Goal: Information Seeking & Learning: Learn about a topic

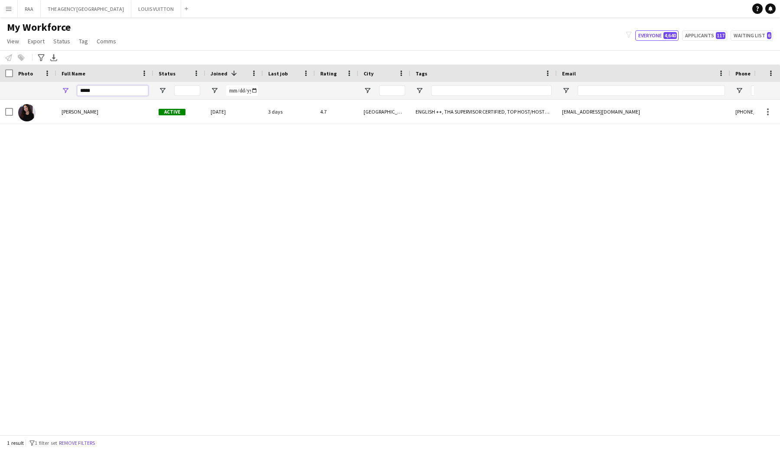
drag, startPoint x: 98, startPoint y: 92, endPoint x: 63, endPoint y: 91, distance: 35.1
click at [66, 91] on div "*****" at bounding box center [104, 90] width 97 height 17
drag, startPoint x: 94, startPoint y: 89, endPoint x: 66, endPoint y: 86, distance: 27.9
click at [68, 89] on div "*****" at bounding box center [104, 90] width 97 height 17
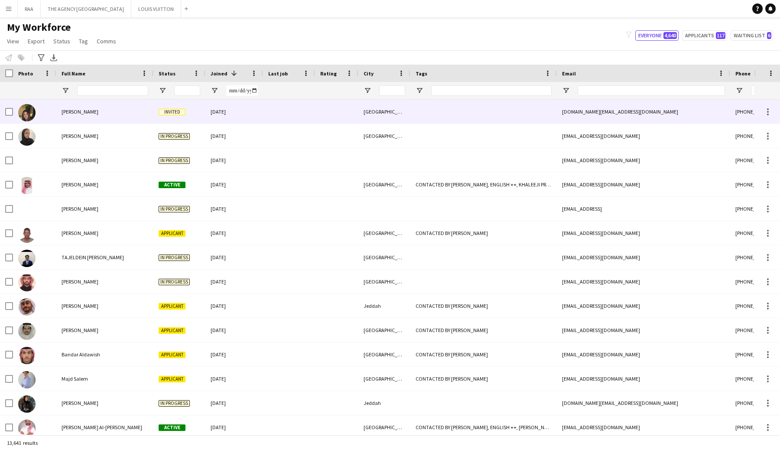
click at [94, 120] on div "Samahir Khaled" at bounding box center [104, 112] width 97 height 24
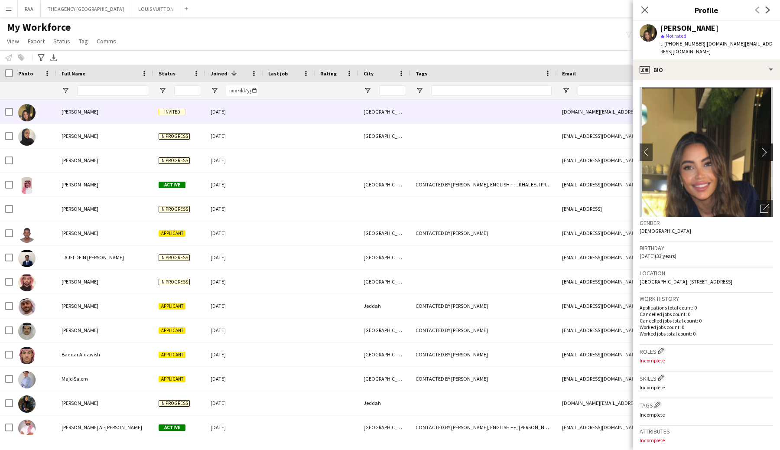
click at [770, 147] on app-icon "chevron-right" at bounding box center [766, 151] width 13 height 9
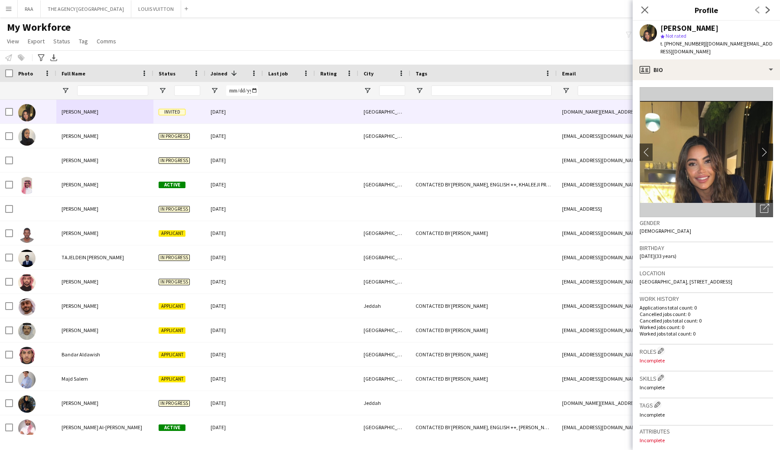
click at [765, 149] on button "chevron-right" at bounding box center [766, 151] width 17 height 17
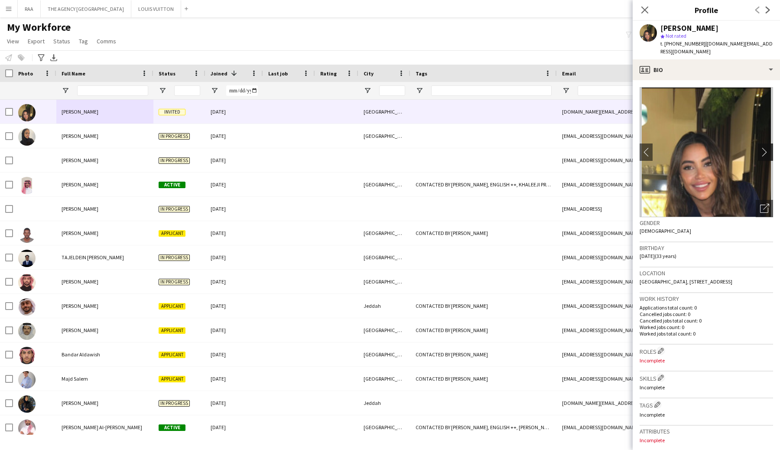
click at [765, 149] on button "chevron-right" at bounding box center [766, 151] width 17 height 17
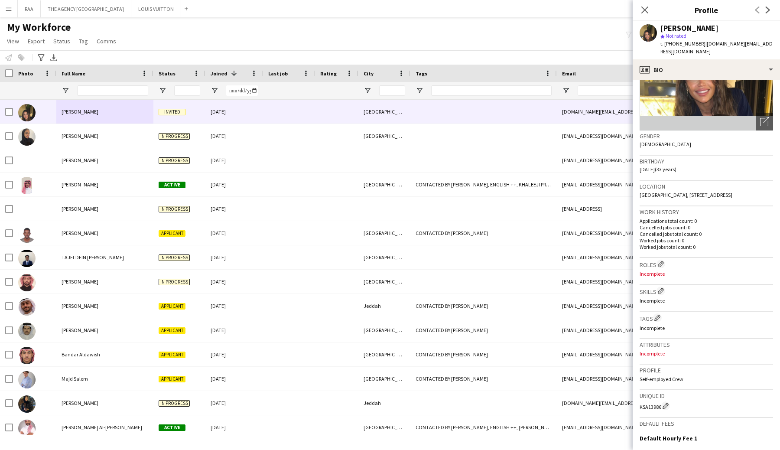
scroll to position [200, 0]
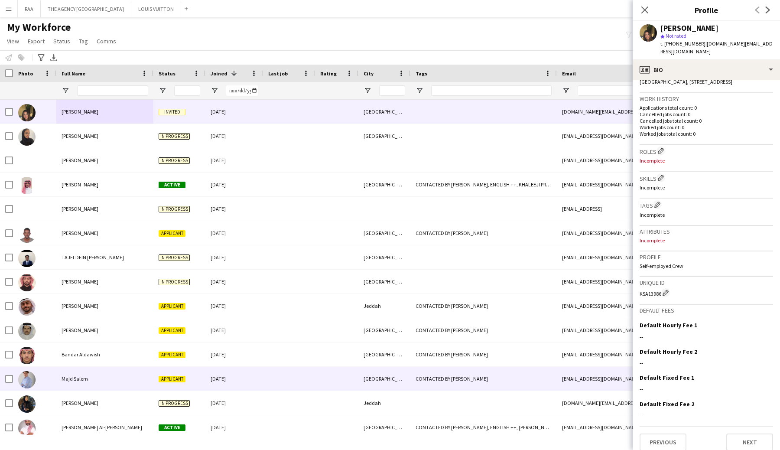
drag, startPoint x: 112, startPoint y: 376, endPoint x: 102, endPoint y: 379, distance: 11.0
click at [112, 376] on div "Majd Salem" at bounding box center [104, 378] width 97 height 24
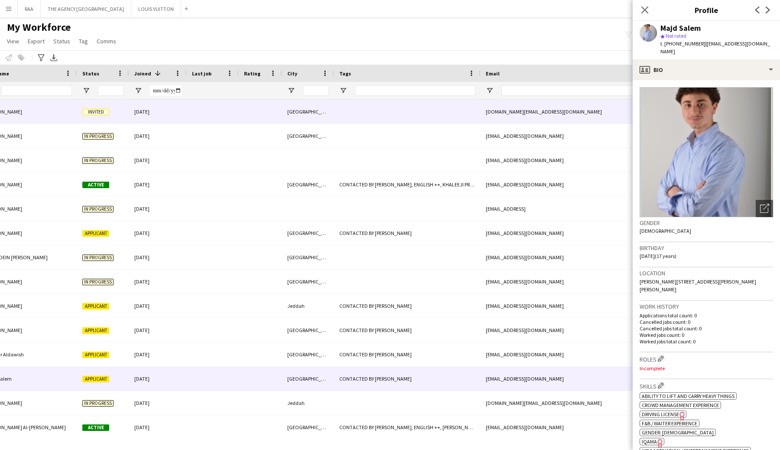
scroll to position [0, 0]
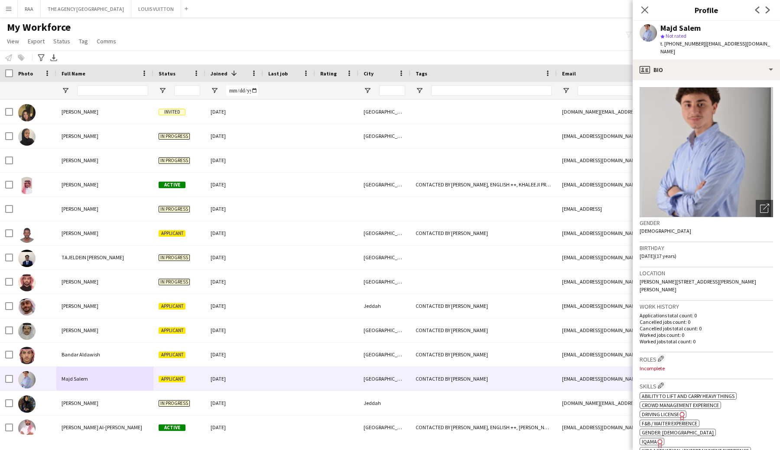
click at [638, 8] on div "Close pop-in" at bounding box center [644, 10] width 24 height 20
click at [641, 9] on icon "Close pop-in" at bounding box center [644, 10] width 8 height 8
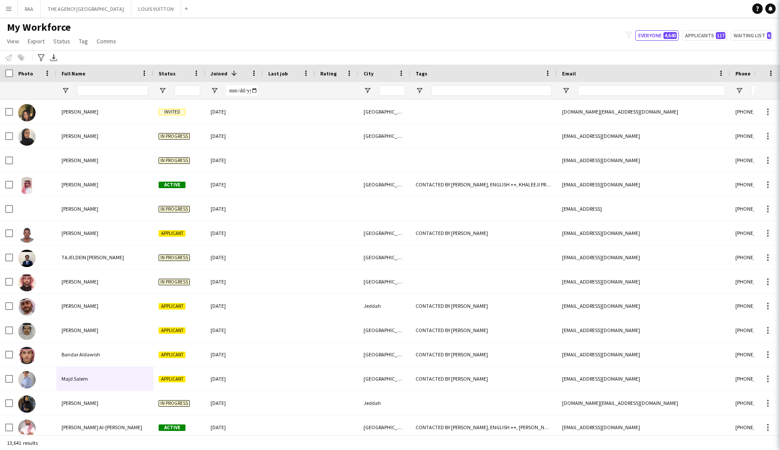
click at [646, 10] on app-navbar "Menu Boards Boards Boards All jobs Status Workforce Workforce My Workforce Recr…" at bounding box center [390, 8] width 780 height 17
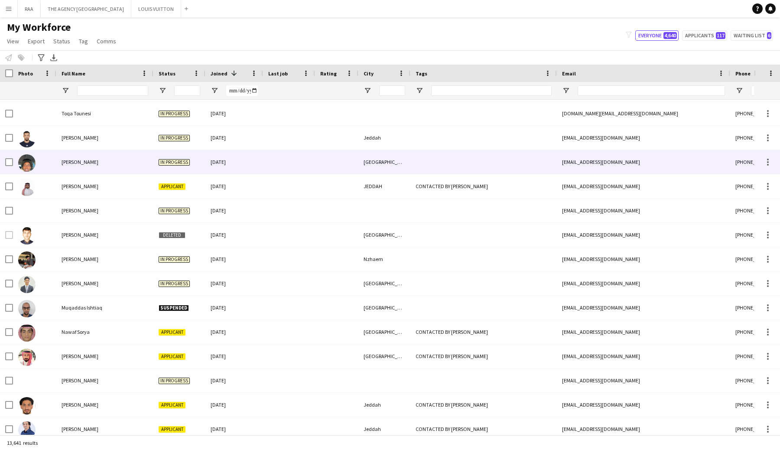
scroll to position [438, 0]
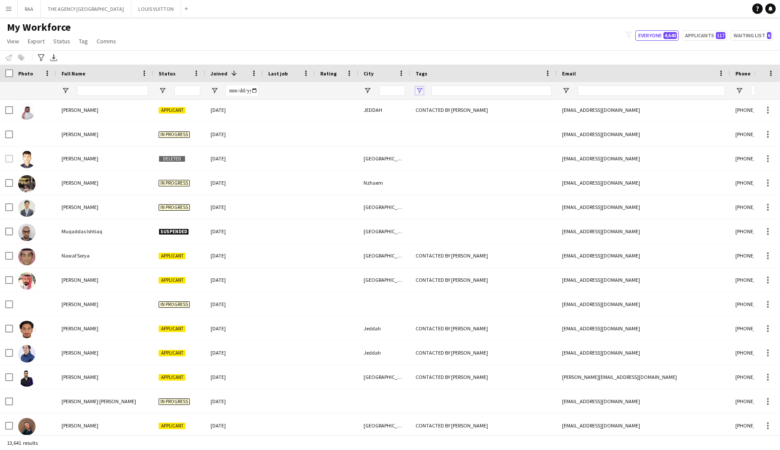
click at [418, 94] on span "Open Filter Menu" at bounding box center [419, 91] width 8 height 8
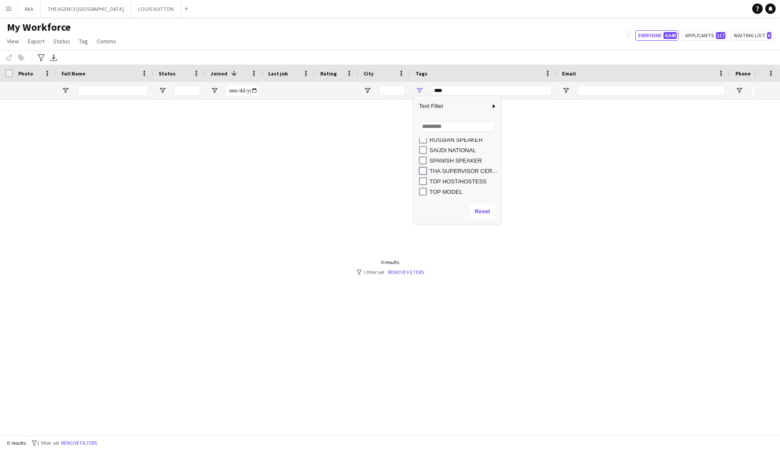
type input "**********"
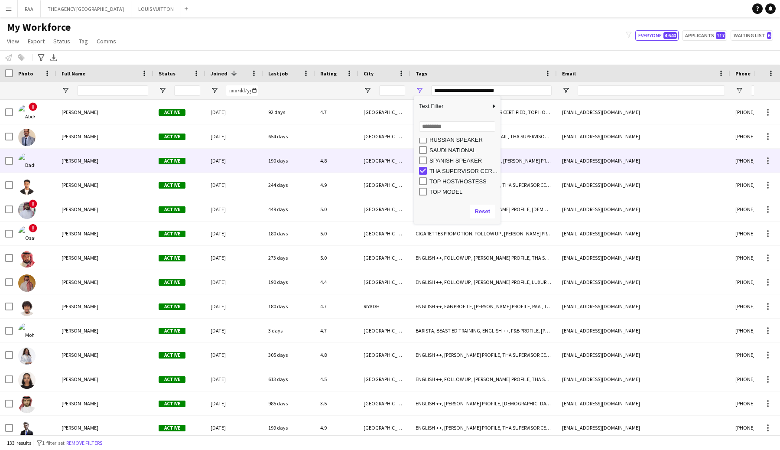
click at [73, 162] on span "Badr Tabai" at bounding box center [80, 160] width 37 height 6
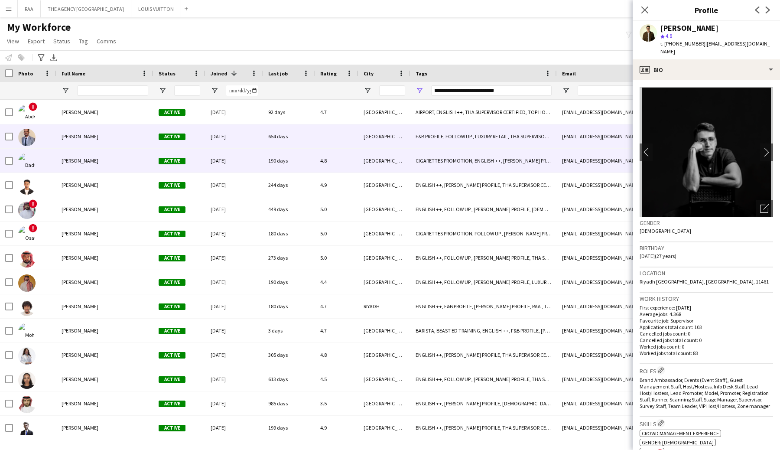
click at [82, 144] on div "Ismail Adlan" at bounding box center [104, 136] width 97 height 24
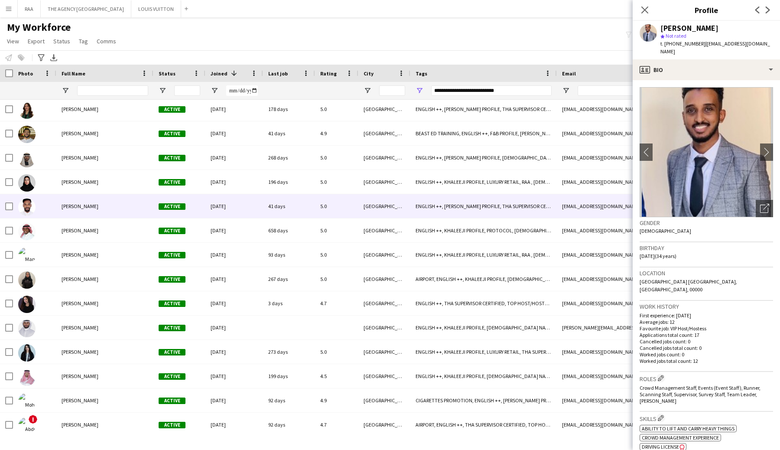
click at [52, 199] on div at bounding box center [34, 206] width 43 height 24
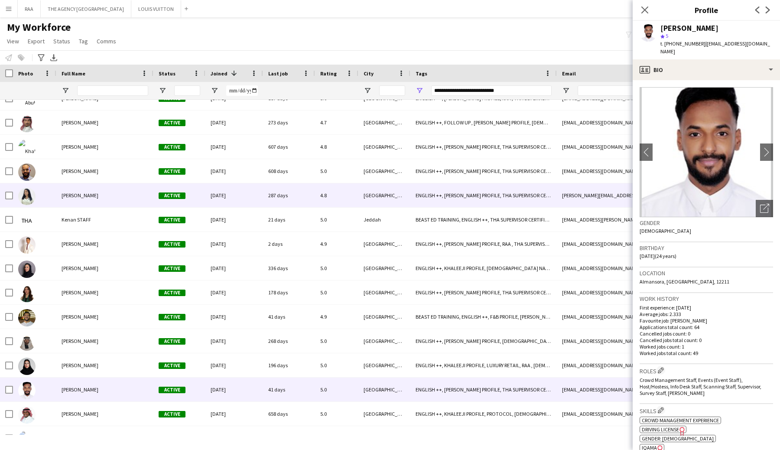
click at [61, 186] on div "Deborah Isaac" at bounding box center [104, 195] width 97 height 24
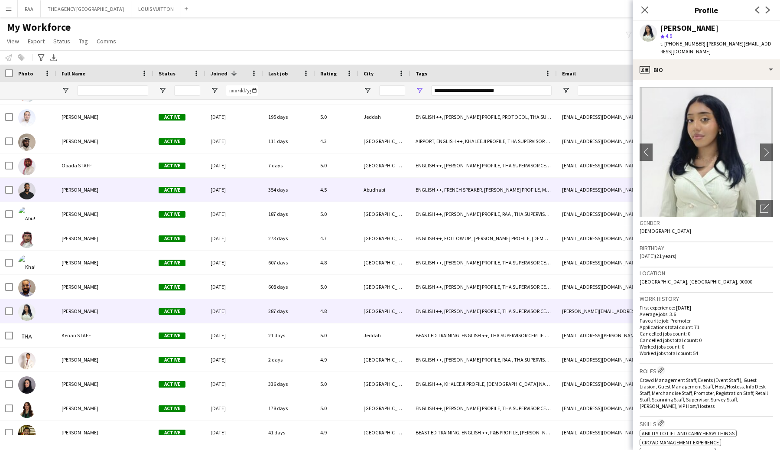
click at [72, 195] on div "Ammar Mohammed" at bounding box center [104, 190] width 97 height 24
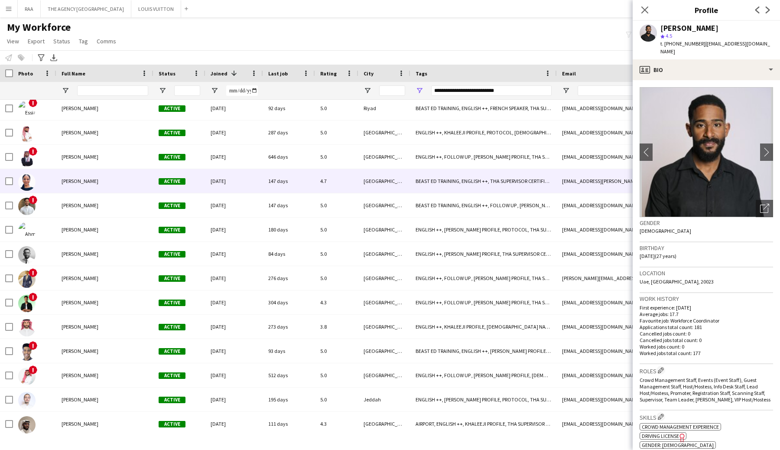
click at [74, 192] on div "Eisra Ismail" at bounding box center [104, 181] width 97 height 24
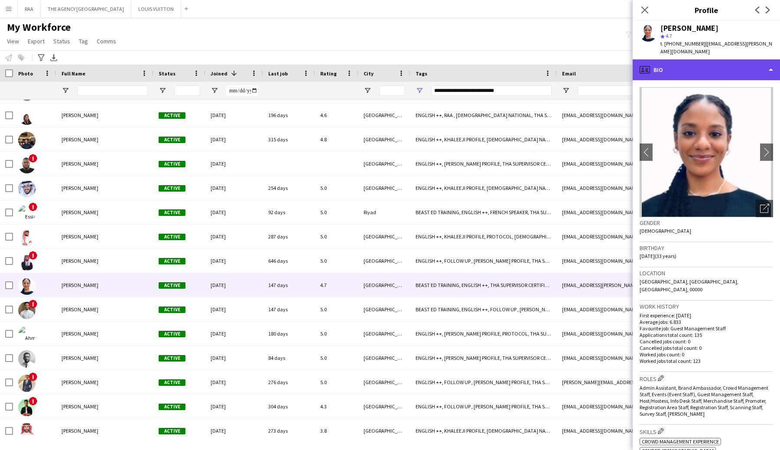
click at [730, 59] on div "profile Bio" at bounding box center [705, 69] width 147 height 21
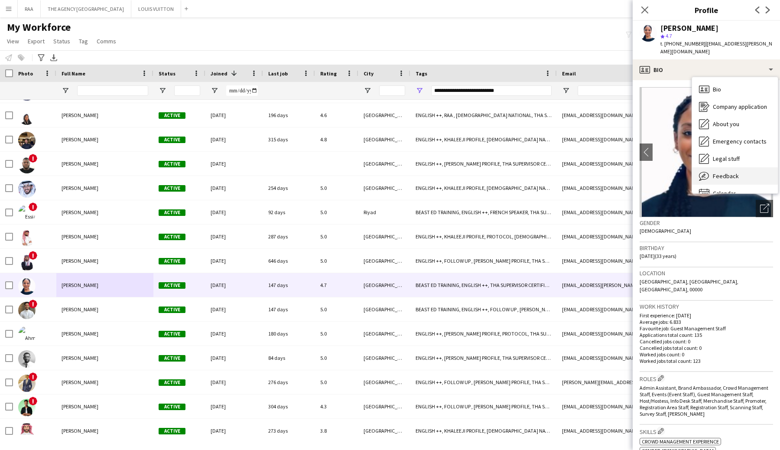
click at [734, 167] on div "Feedback Feedback" at bounding box center [735, 175] width 86 height 17
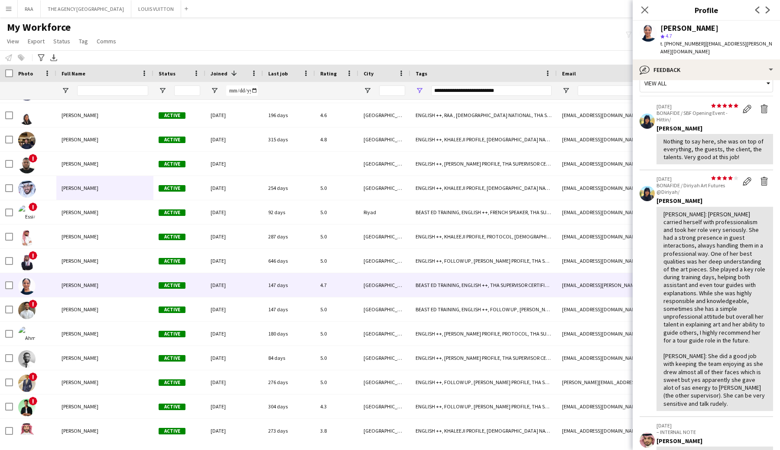
drag, startPoint x: 58, startPoint y: 164, endPoint x: 266, endPoint y: 251, distance: 225.6
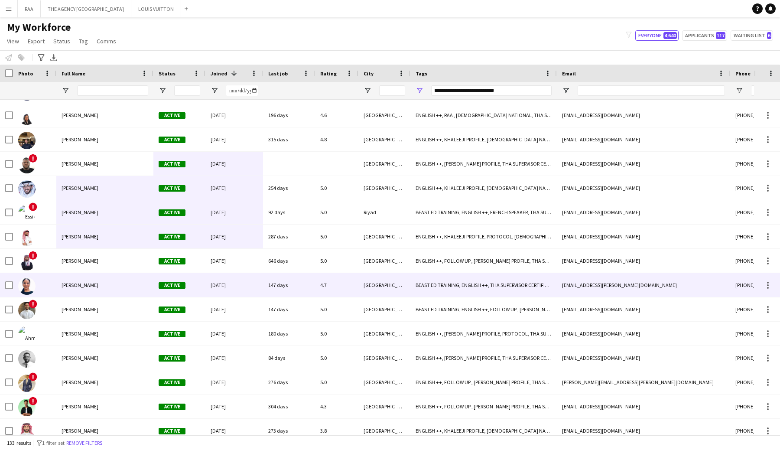
drag, startPoint x: 60, startPoint y: 278, endPoint x: 81, endPoint y: 275, distance: 20.6
click at [60, 278] on div "Eisra Ismail" at bounding box center [104, 285] width 97 height 24
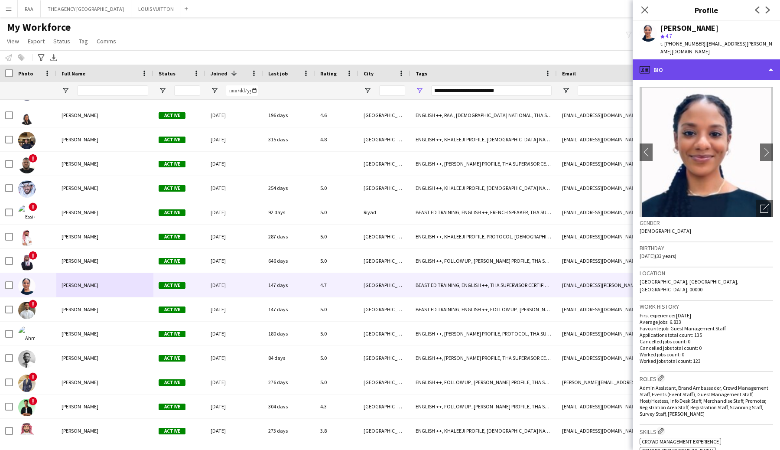
click at [715, 67] on div "profile Bio" at bounding box center [705, 69] width 147 height 21
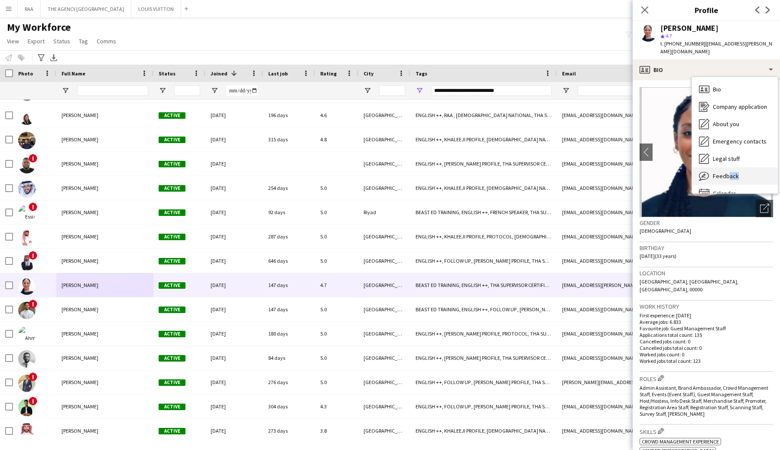
drag, startPoint x: 721, startPoint y: 178, endPoint x: 725, endPoint y: 167, distance: 11.9
click at [725, 167] on div "Bio Bio Company application Company application About you About you Emergency c…" at bounding box center [735, 135] width 86 height 116
click at [725, 172] on span "Feedback" at bounding box center [725, 176] width 26 height 8
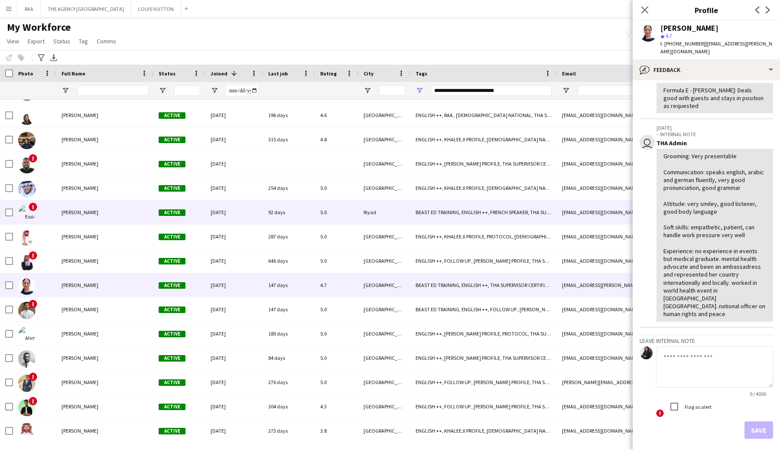
click at [87, 215] on div "Essia Mastouri" at bounding box center [104, 212] width 97 height 24
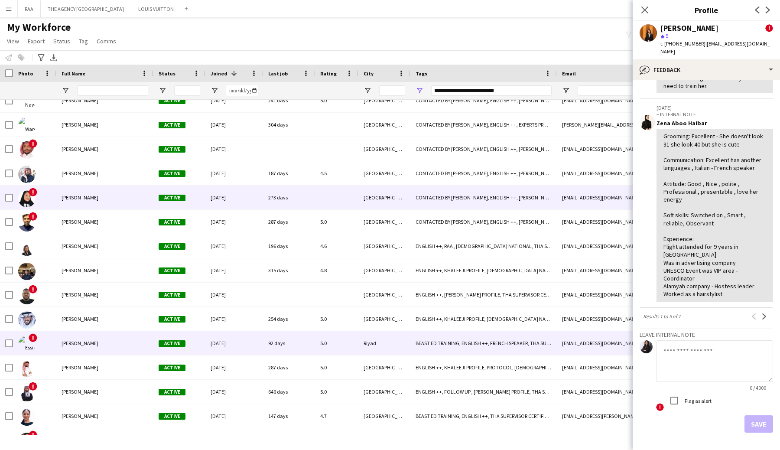
click at [68, 196] on span "Sara Abduallah Albeloshi" at bounding box center [80, 197] width 37 height 6
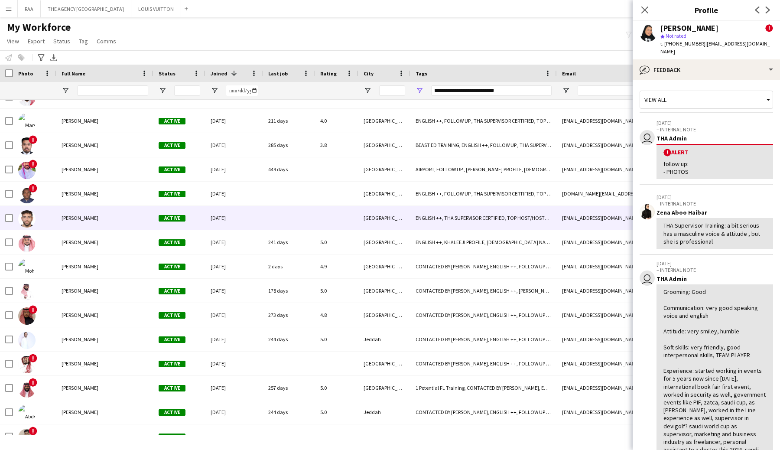
click at [130, 213] on div "Mohammad Alaya" at bounding box center [104, 218] width 97 height 24
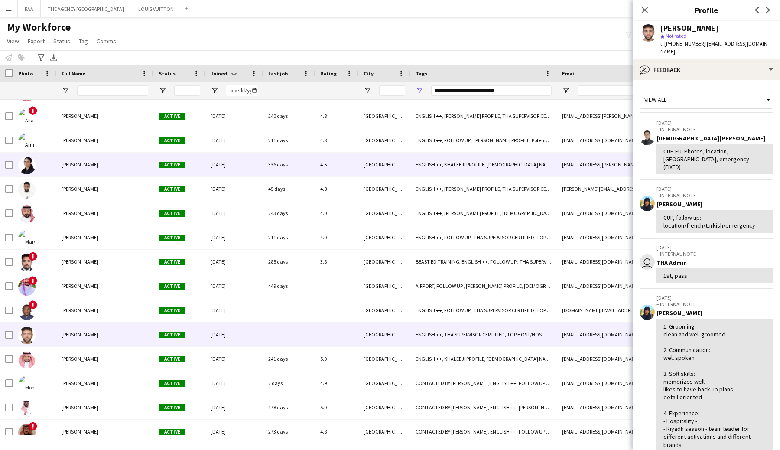
click at [78, 175] on div "Fatima Alkhadra" at bounding box center [104, 164] width 97 height 24
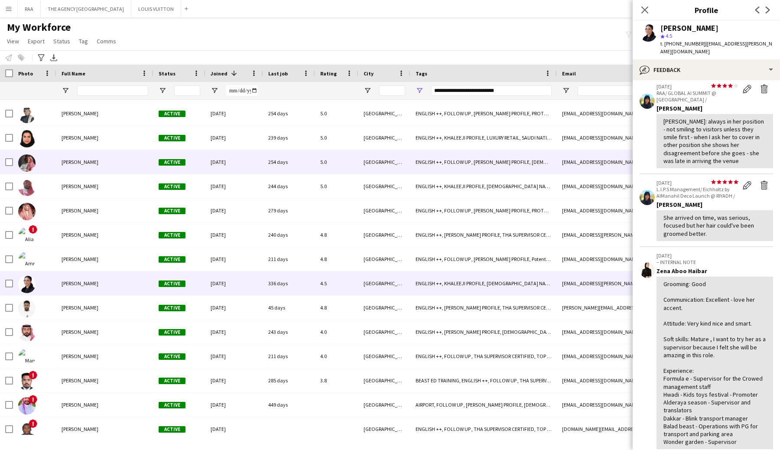
click at [76, 165] on div "Ahmad Aldawsri" at bounding box center [104, 162] width 97 height 24
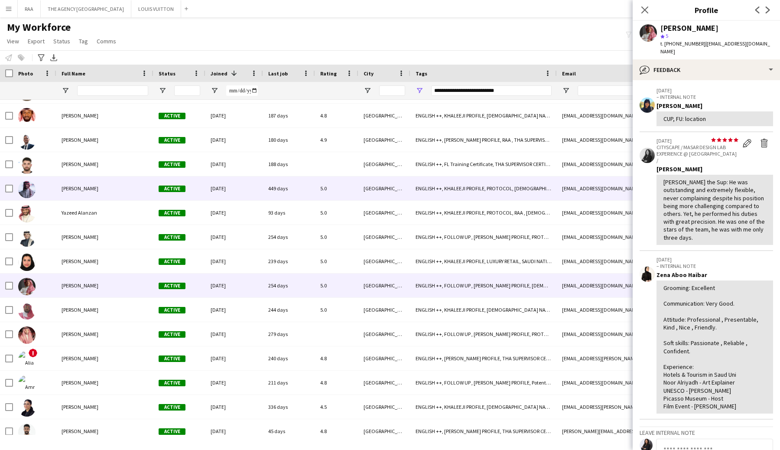
click at [63, 197] on div "Sultan Mahja" at bounding box center [104, 188] width 97 height 24
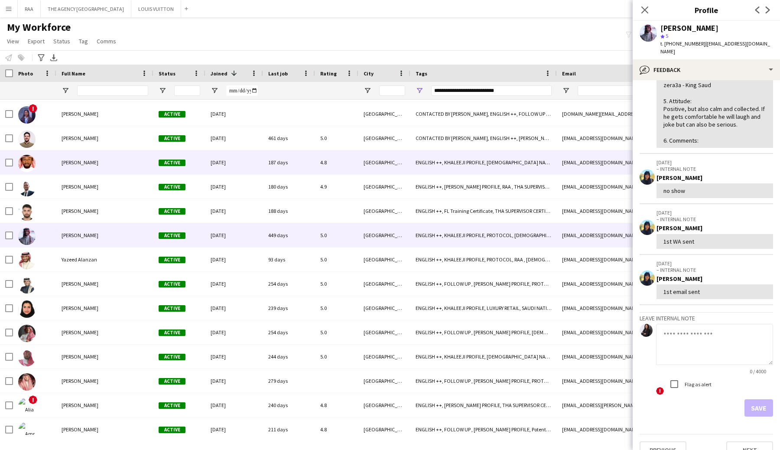
click at [52, 163] on div at bounding box center [34, 162] width 43 height 24
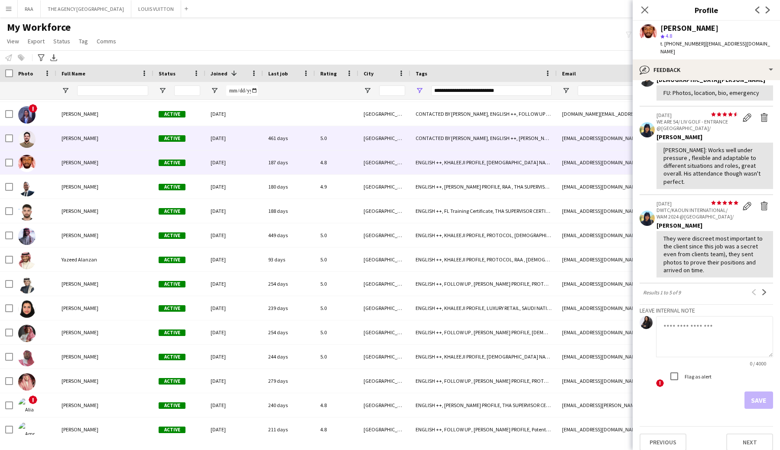
click at [51, 132] on div at bounding box center [34, 138] width 43 height 24
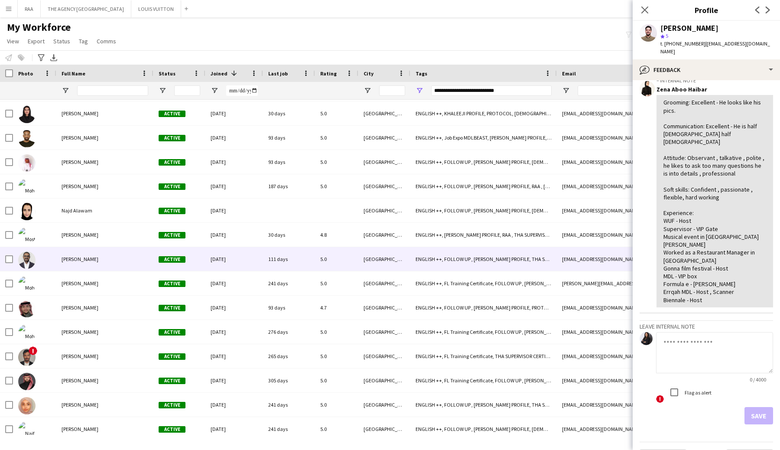
click at [132, 262] on div "[PERSON_NAME]" at bounding box center [104, 259] width 97 height 24
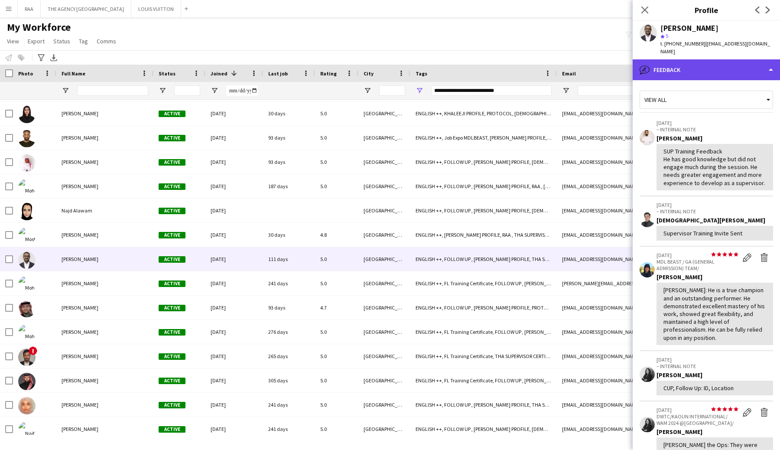
click at [664, 63] on div "bubble-pencil Feedback" at bounding box center [705, 69] width 147 height 21
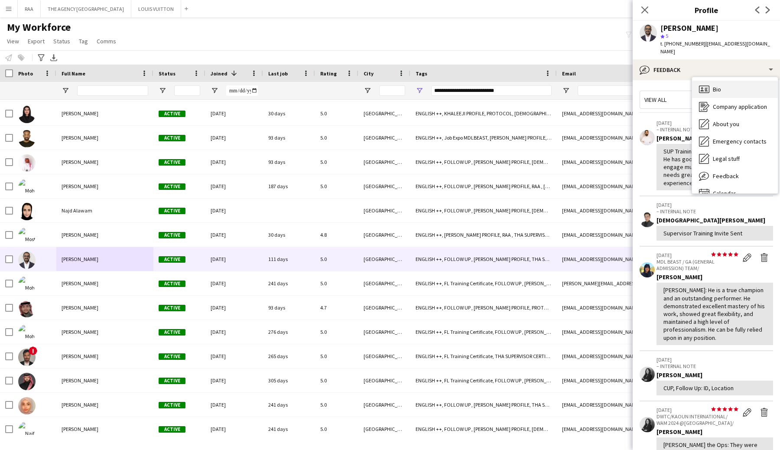
click at [693, 84] on div "Bio Bio" at bounding box center [735, 89] width 86 height 17
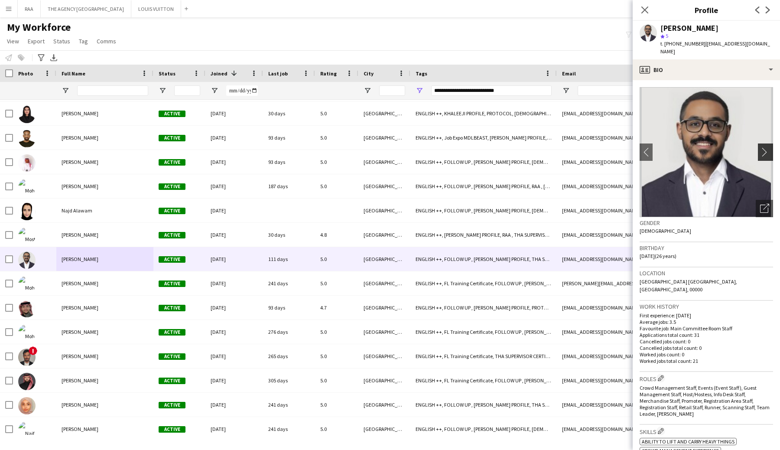
click at [761, 155] on app-icon "chevron-right" at bounding box center [766, 151] width 13 height 9
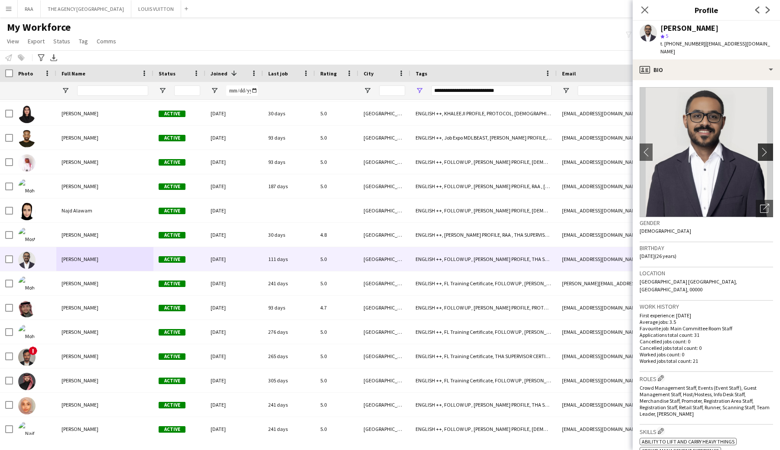
click at [761, 155] on app-icon "chevron-right" at bounding box center [766, 151] width 13 height 9
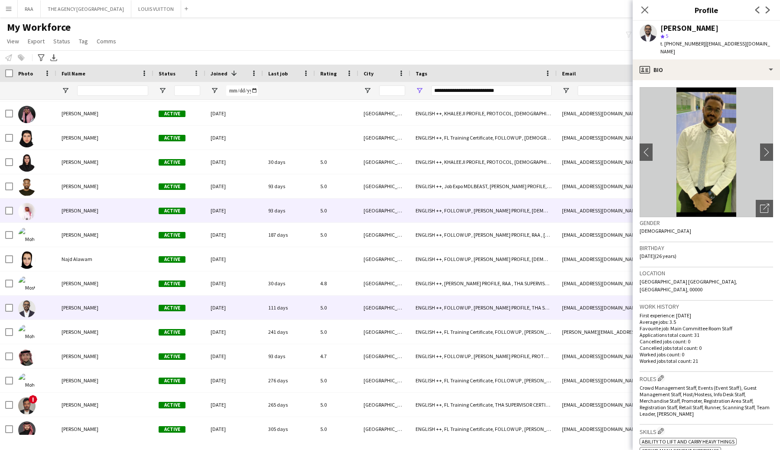
click at [52, 205] on div at bounding box center [34, 210] width 43 height 24
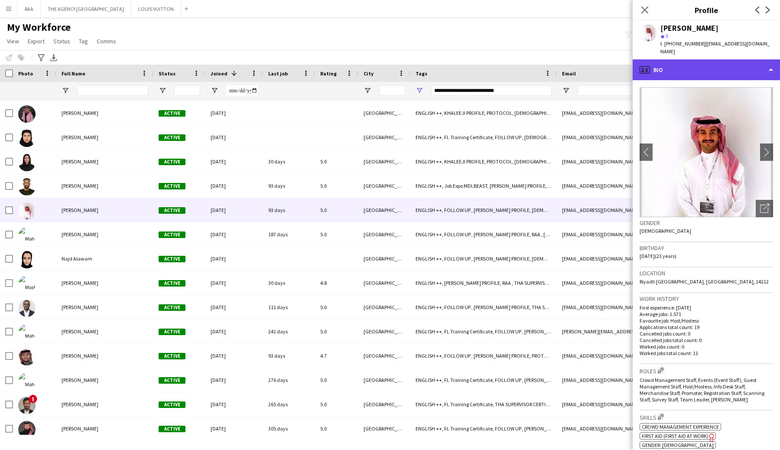
click at [731, 59] on div "profile Bio" at bounding box center [705, 69] width 147 height 21
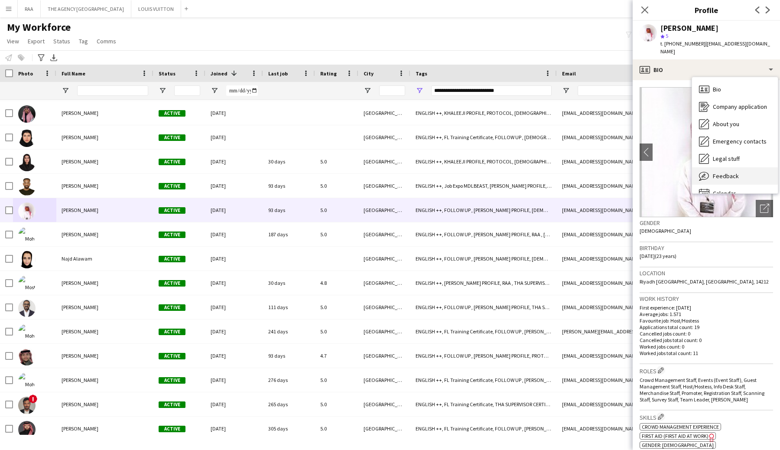
click at [718, 167] on div "Feedback Feedback" at bounding box center [735, 175] width 86 height 17
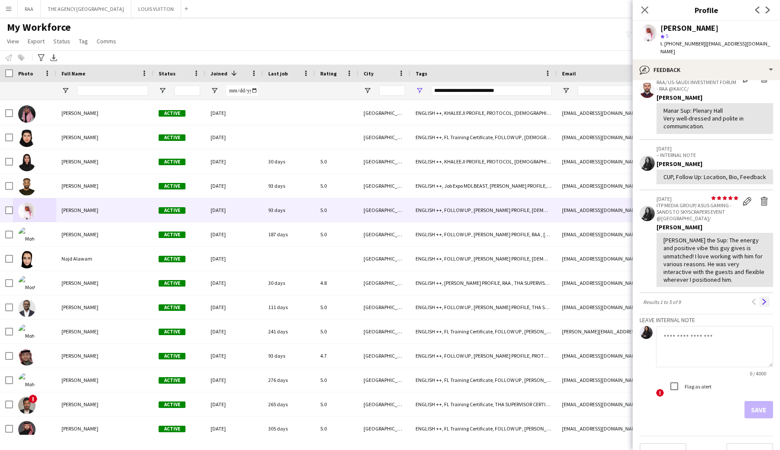
click at [765, 298] on app-icon "Next" at bounding box center [764, 301] width 6 height 6
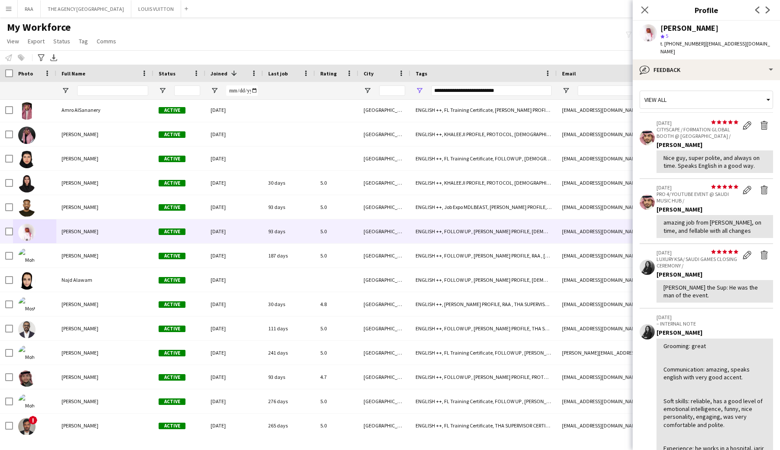
scroll to position [6, 0]
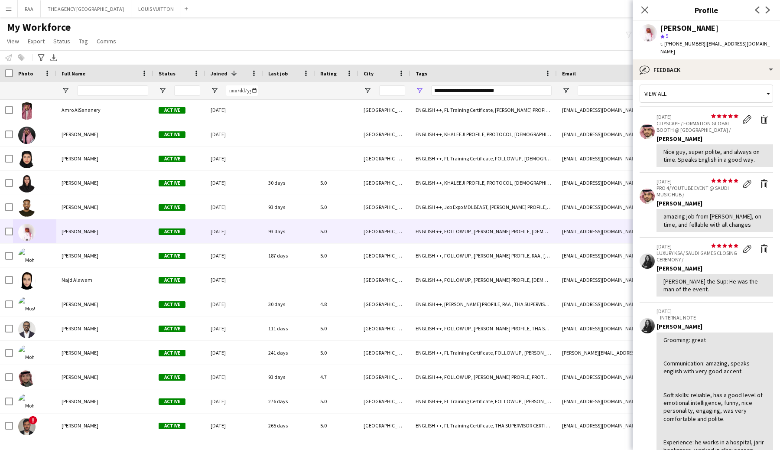
click at [680, 88] on div "View all" at bounding box center [702, 93] width 124 height 16
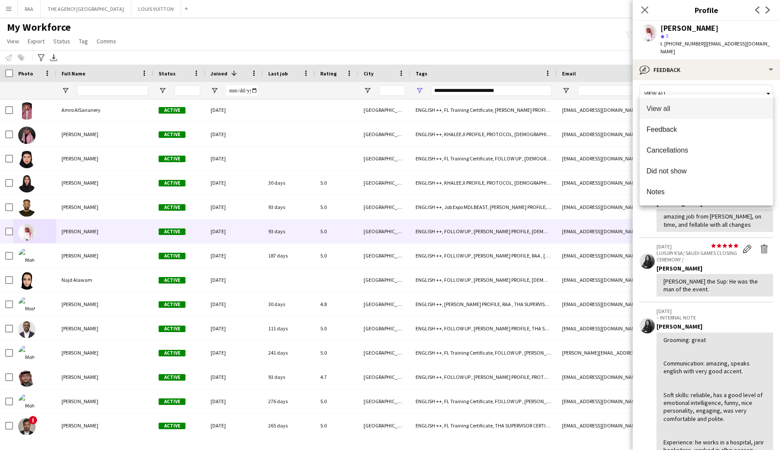
click at [60, 182] on div at bounding box center [390, 225] width 780 height 450
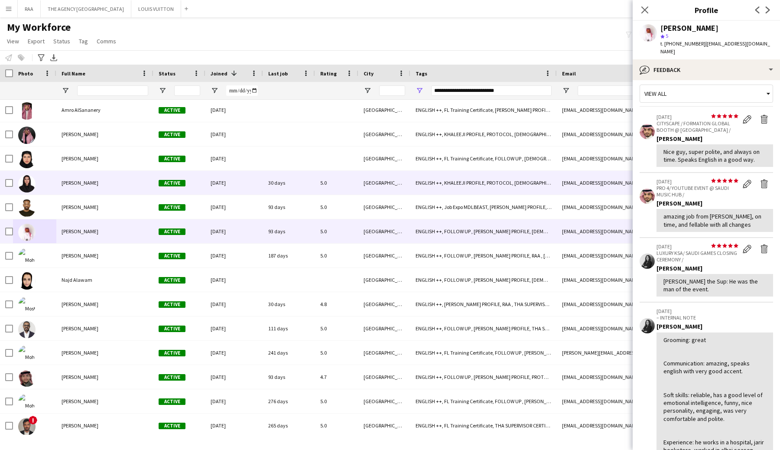
click at [78, 183] on span "[PERSON_NAME]" at bounding box center [80, 182] width 37 height 6
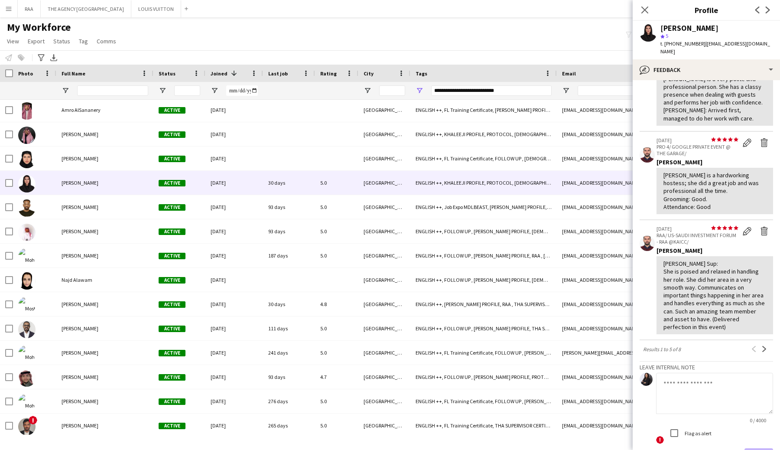
scroll to position [225, 0]
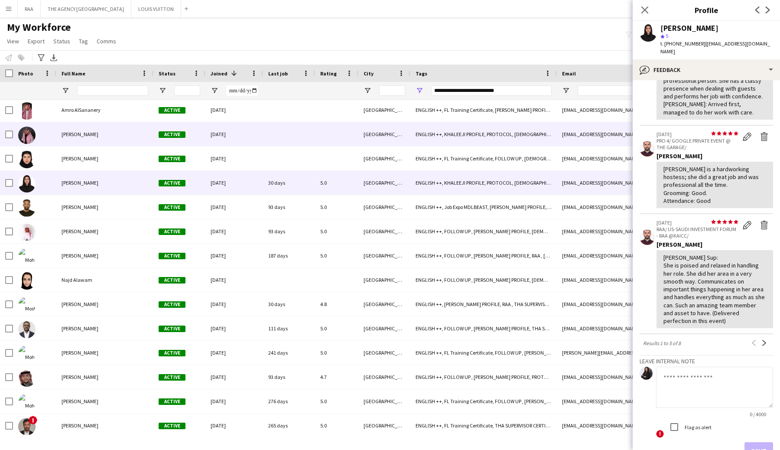
click at [89, 131] on span "[PERSON_NAME]" at bounding box center [80, 134] width 37 height 6
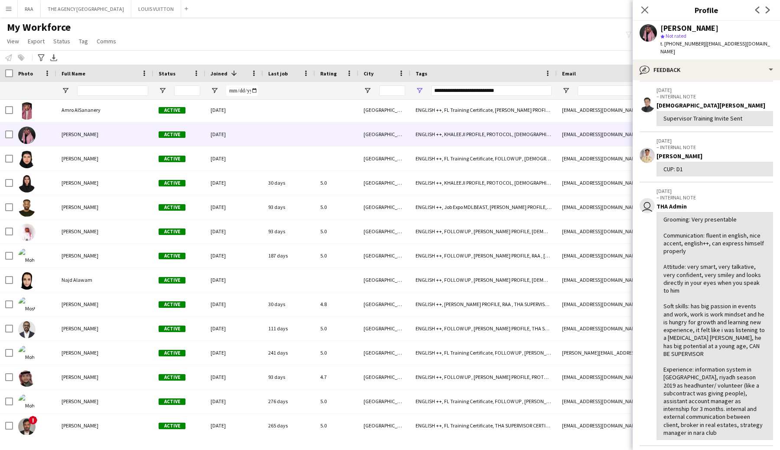
scroll to position [0, 0]
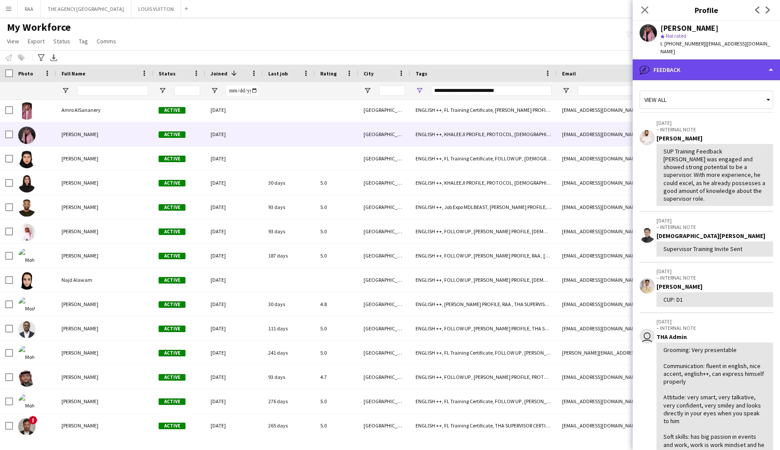
click at [680, 68] on div "bubble-pencil Feedback" at bounding box center [705, 69] width 147 height 21
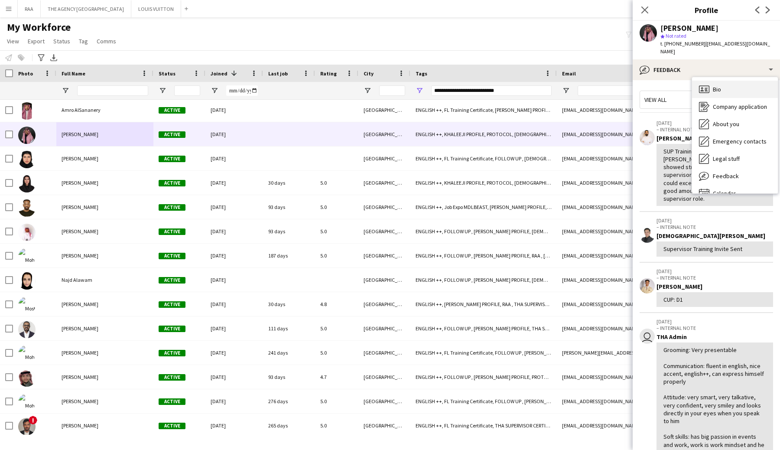
click at [694, 81] on div "Bio Bio" at bounding box center [735, 89] width 86 height 17
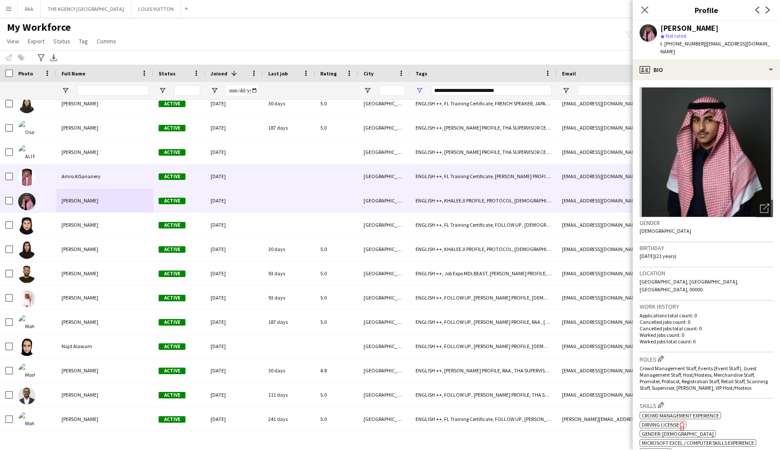
scroll to position [200, 0]
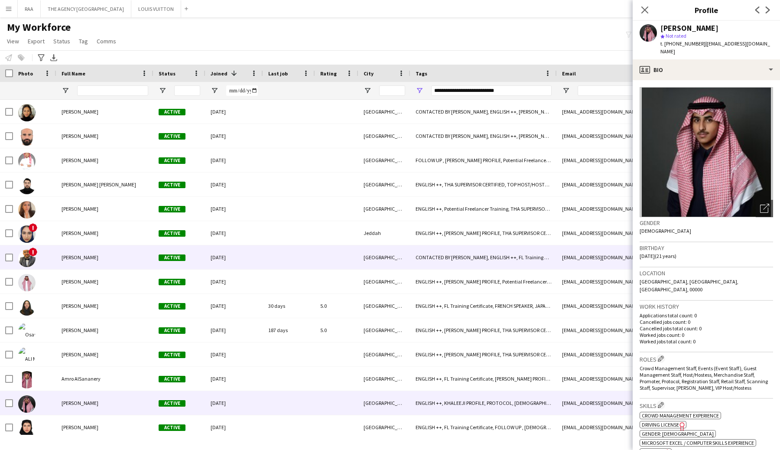
click at [56, 257] on div "[PERSON_NAME]" at bounding box center [104, 257] width 97 height 24
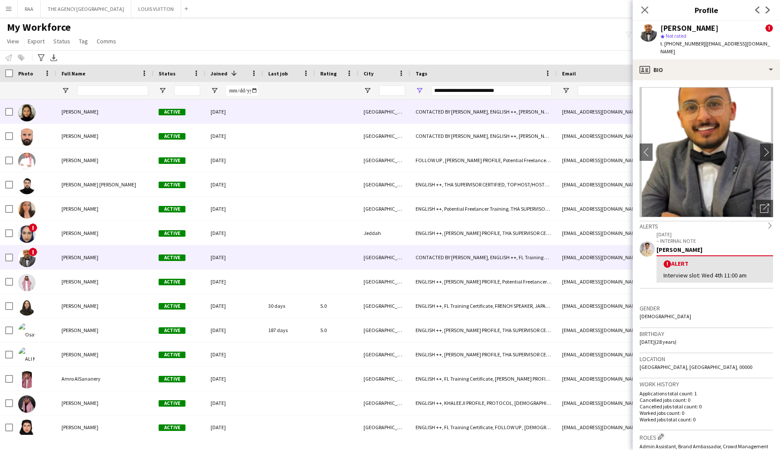
click at [58, 121] on div "[PERSON_NAME]" at bounding box center [104, 112] width 97 height 24
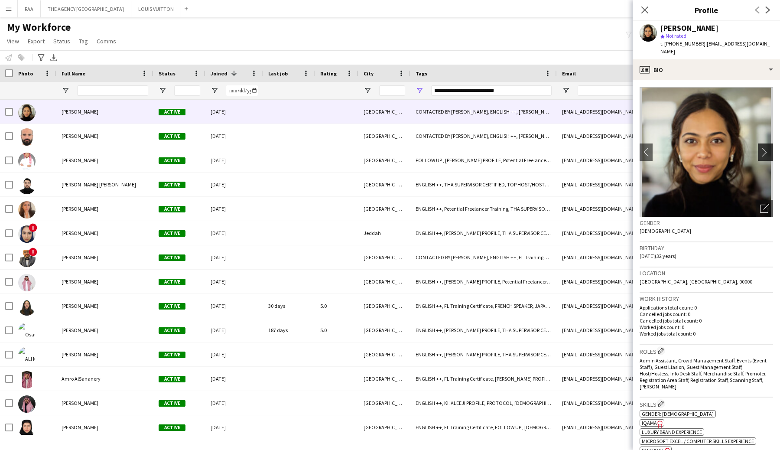
click at [765, 147] on app-icon "chevron-right" at bounding box center [766, 151] width 13 height 9
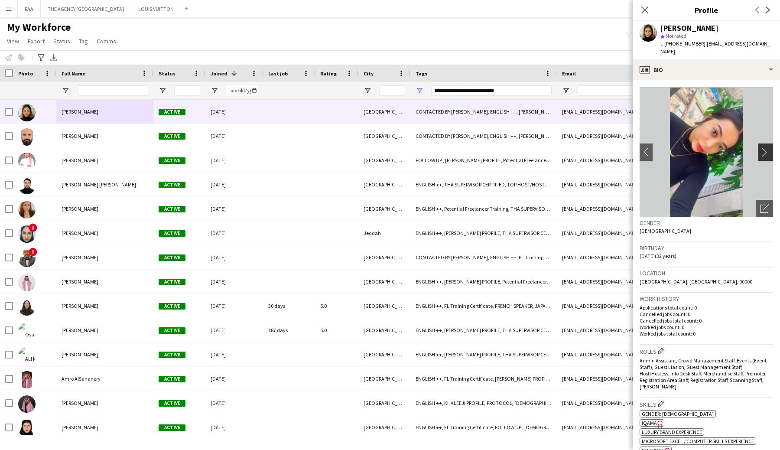
click at [764, 147] on app-icon "chevron-right" at bounding box center [766, 151] width 13 height 9
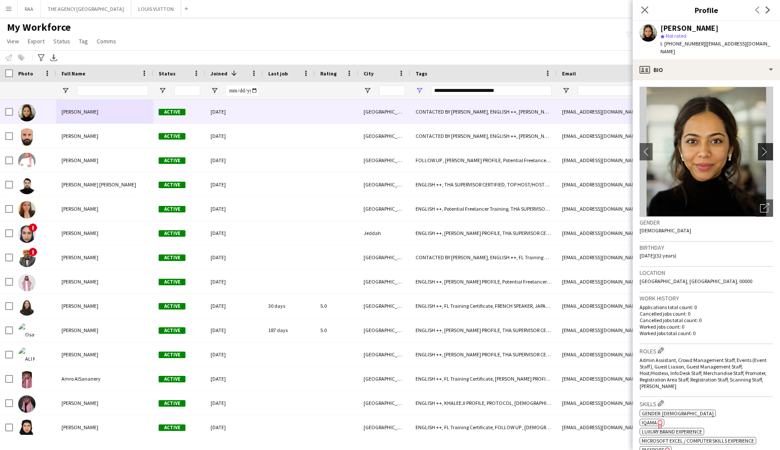
click at [764, 147] on app-icon "chevron-right" at bounding box center [766, 151] width 13 height 9
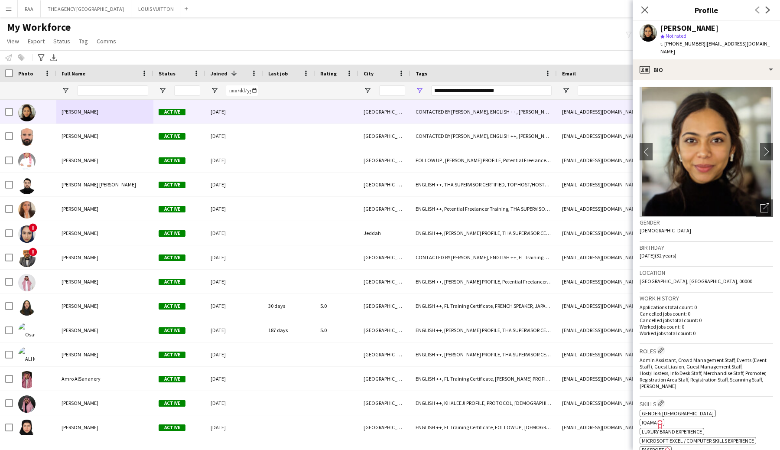
click at [637, 141] on app-crew-profile-bio "chevron-left chevron-right Open photos pop-in Gender Female Birthday 25-03-1993…" at bounding box center [705, 264] width 147 height 369
click at [646, 147] on app-icon "chevron-left" at bounding box center [645, 151] width 13 height 9
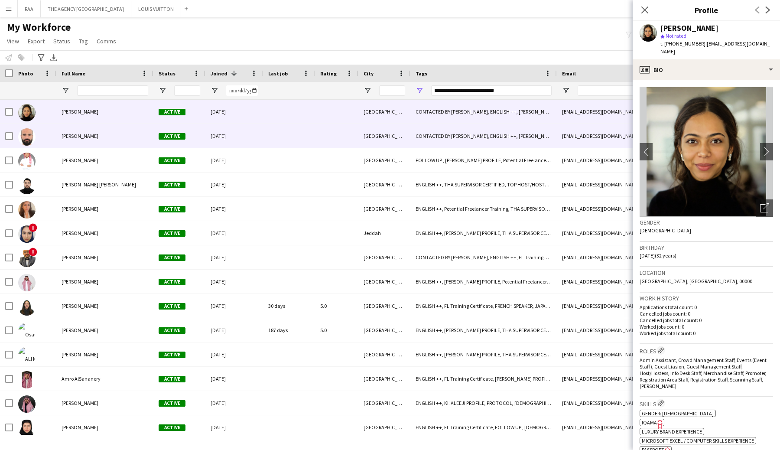
click at [62, 127] on div "[PERSON_NAME]" at bounding box center [104, 136] width 97 height 24
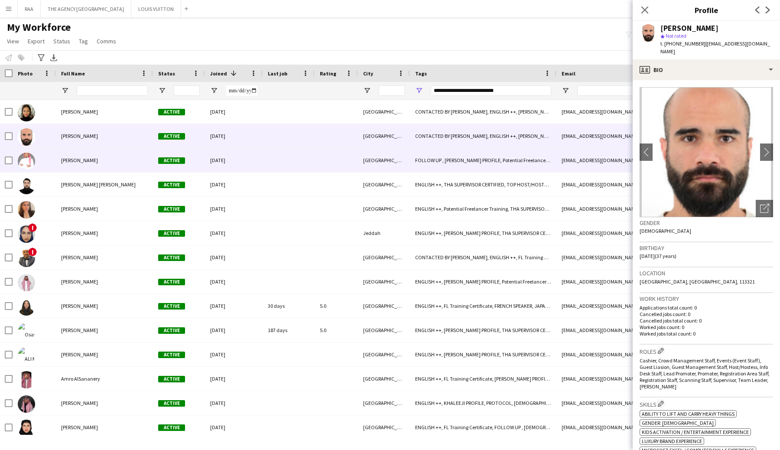
click at [83, 160] on span "[PERSON_NAME]" at bounding box center [79, 160] width 37 height 6
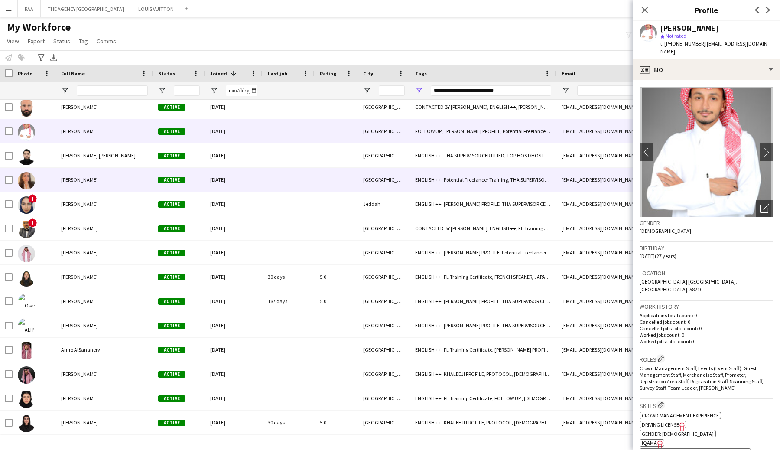
click at [63, 186] on div "[PERSON_NAME]" at bounding box center [104, 180] width 97 height 24
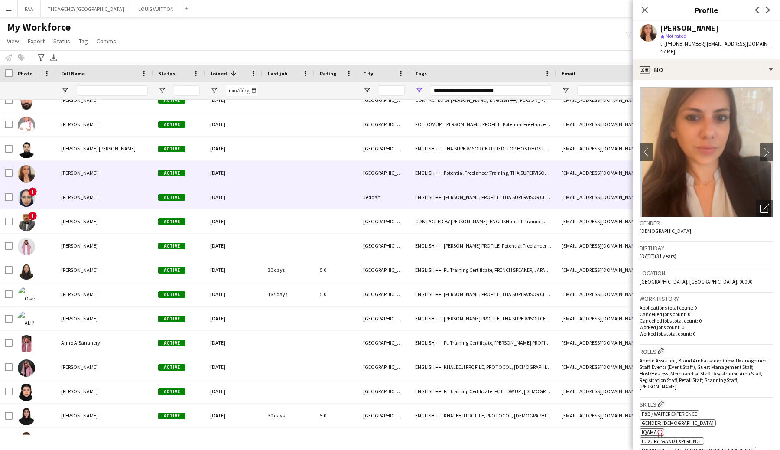
click at [60, 197] on div "[PERSON_NAME]" at bounding box center [104, 197] width 97 height 24
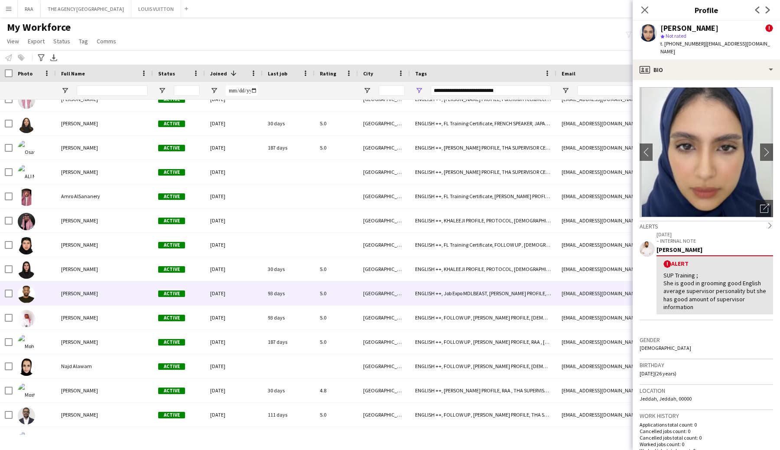
click at [64, 291] on span "[PERSON_NAME]" at bounding box center [79, 293] width 37 height 6
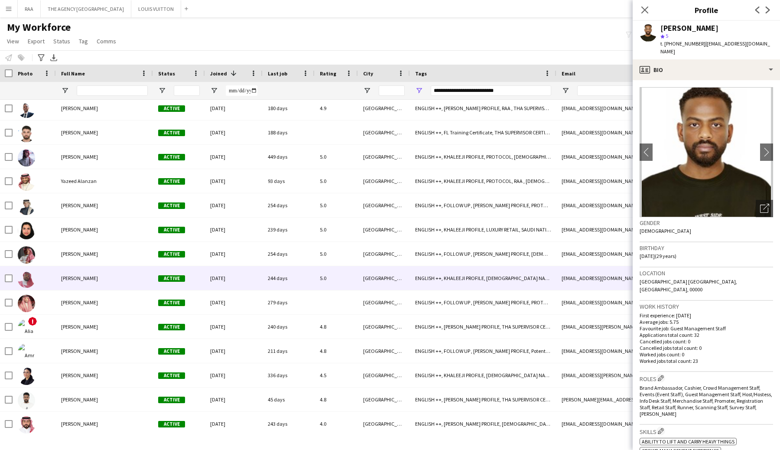
click at [97, 280] on div "Moayad Kalu" at bounding box center [104, 278] width 97 height 24
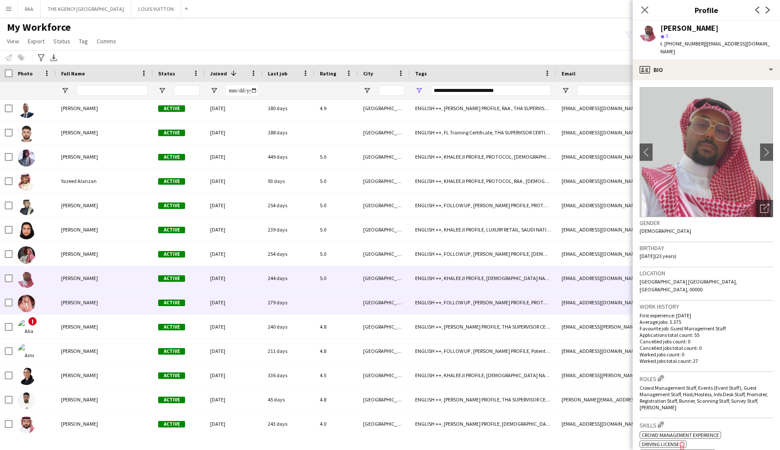
click at [100, 312] on div "Ali Alqarni" at bounding box center [104, 302] width 97 height 24
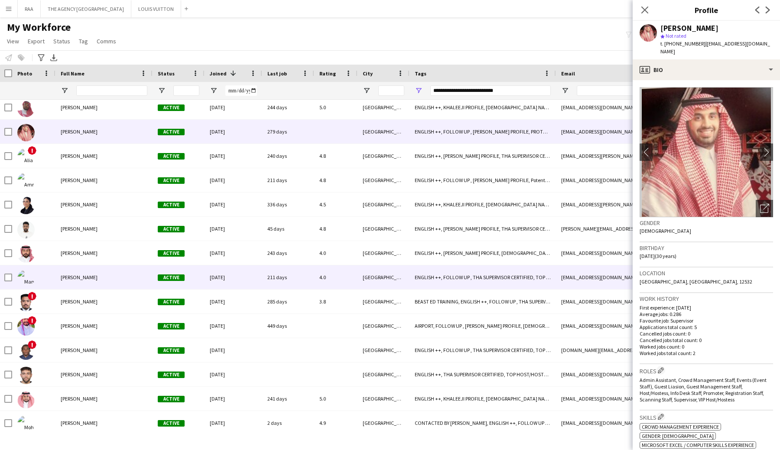
click at [72, 270] on div "Marwa Mohammed" at bounding box center [103, 277] width 97 height 24
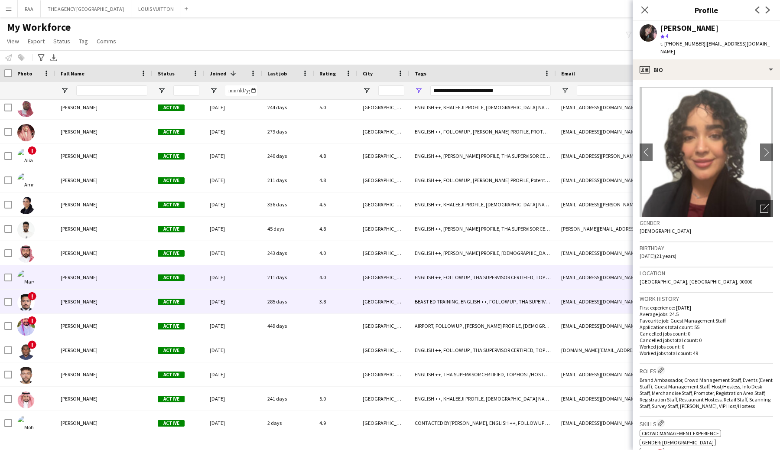
click at [55, 313] on div "Abdullah Sabur" at bounding box center [103, 301] width 97 height 24
